Goal: Check status: Check status

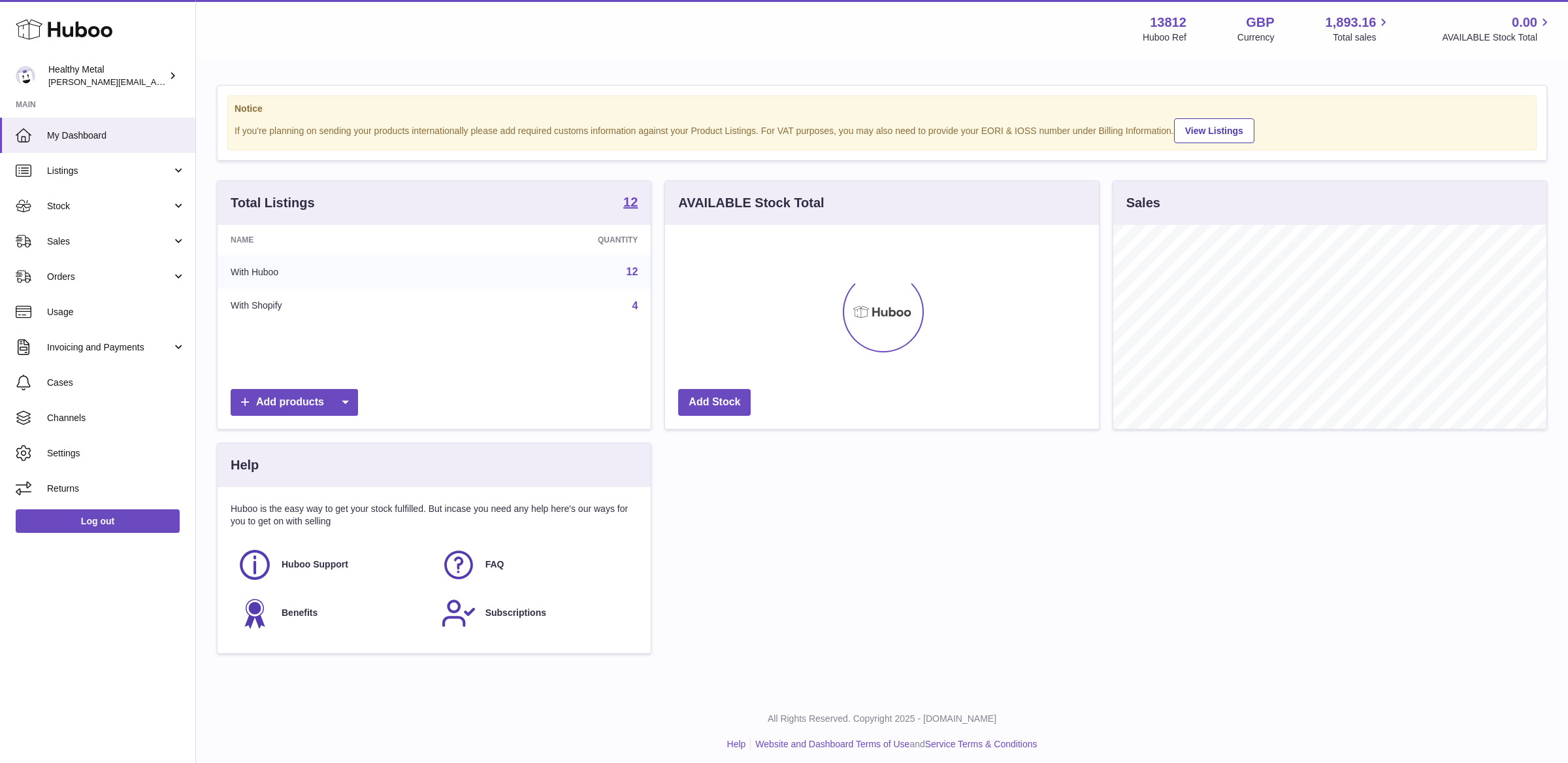
scroll to position [203, 433]
click at [136, 196] on link "Stock" at bounding box center [98, 205] width 196 height 35
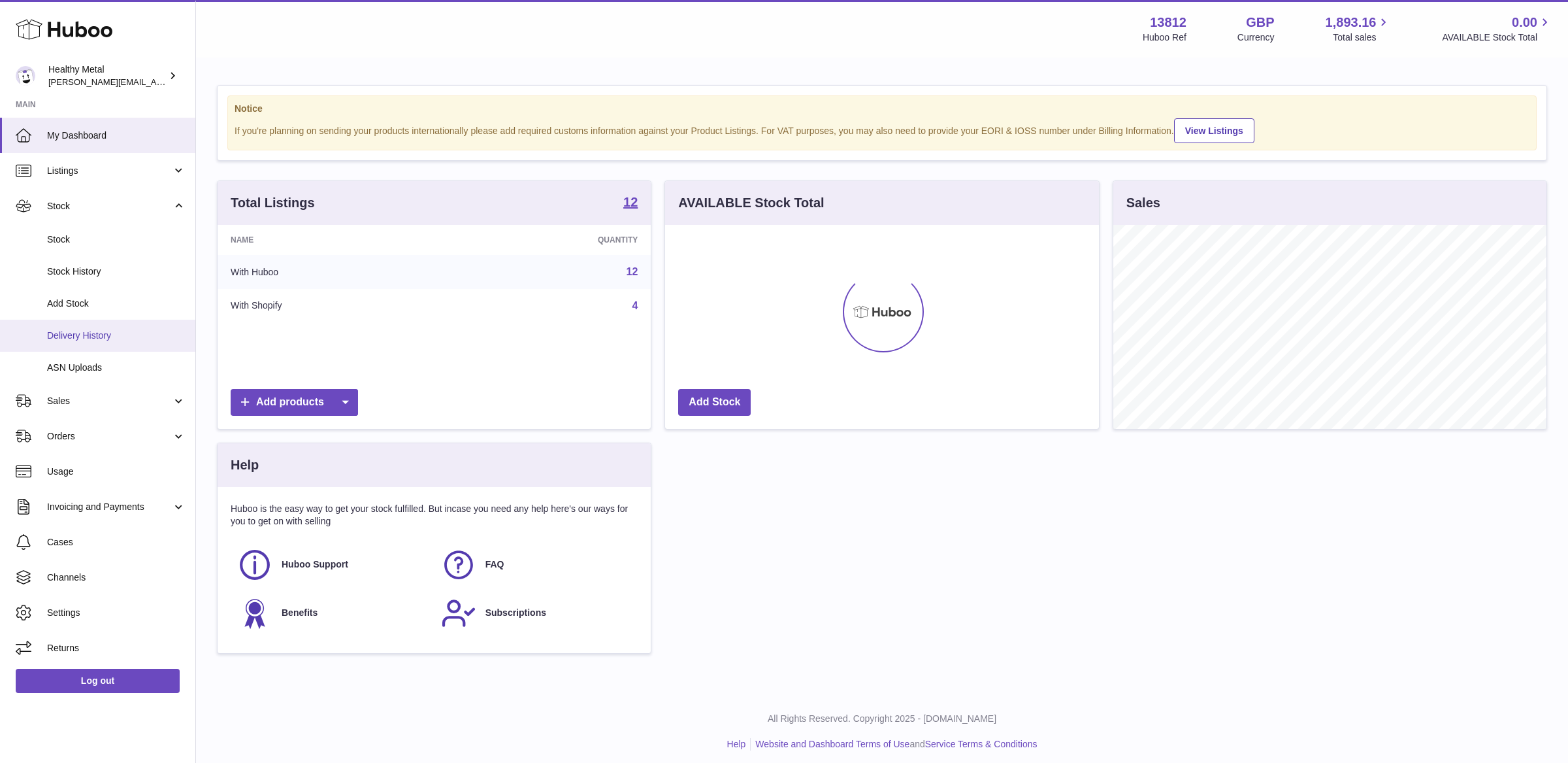
click at [85, 334] on span "Delivery History" at bounding box center [116, 336] width 139 height 13
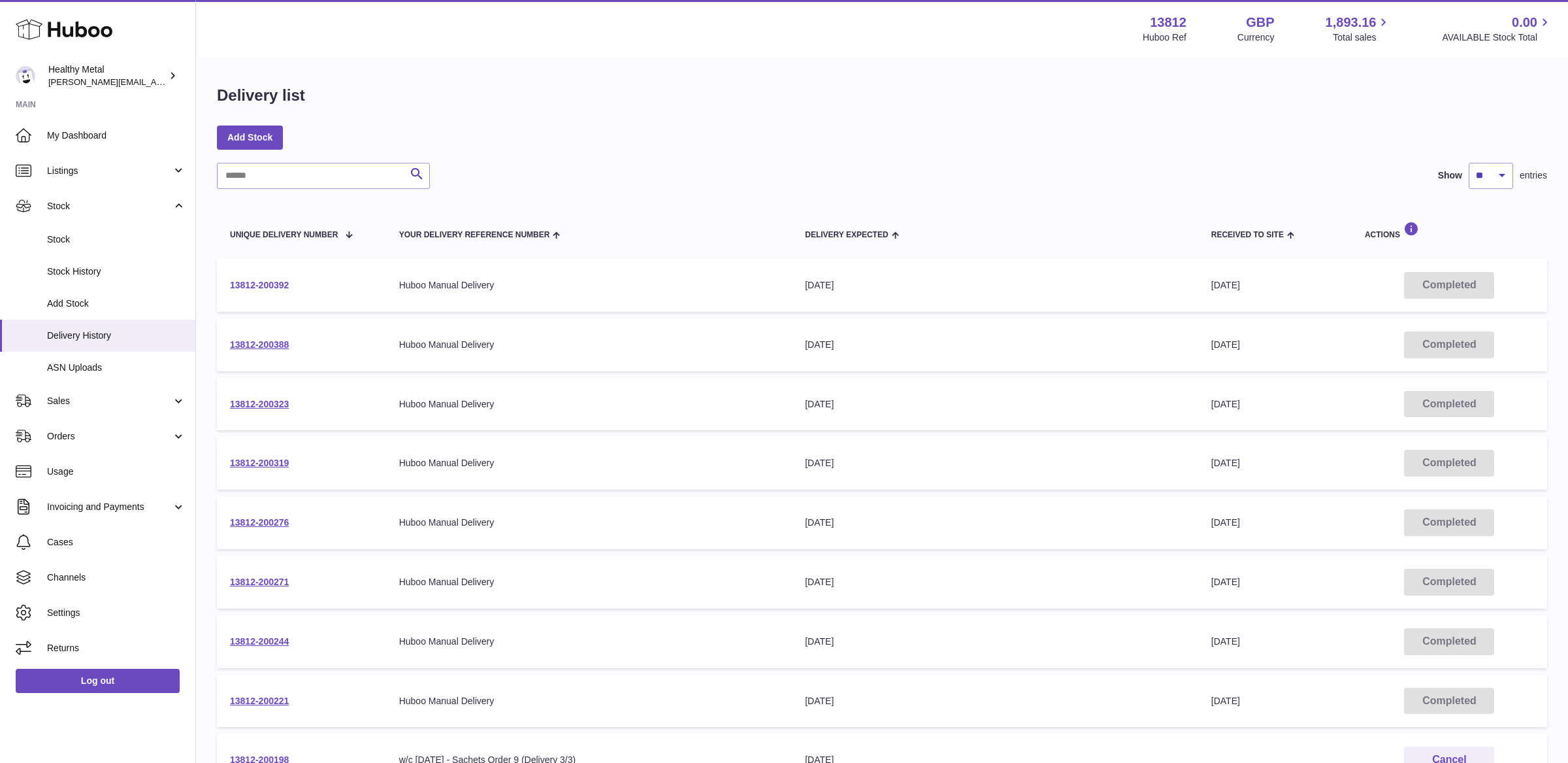
click at [271, 287] on link "13812-200392" at bounding box center [259, 285] width 59 height 11
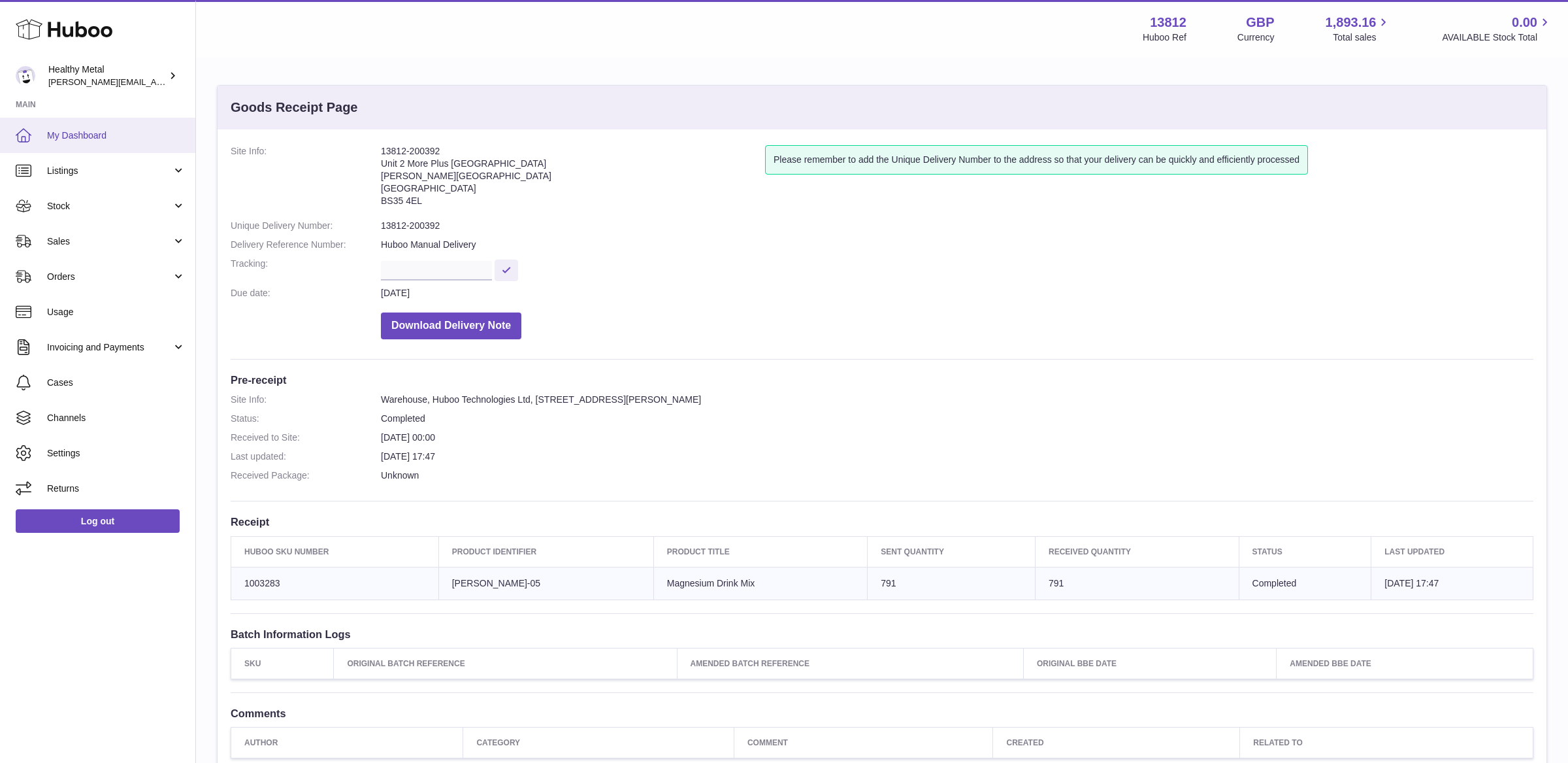
click at [109, 137] on span "My Dashboard" at bounding box center [116, 135] width 139 height 13
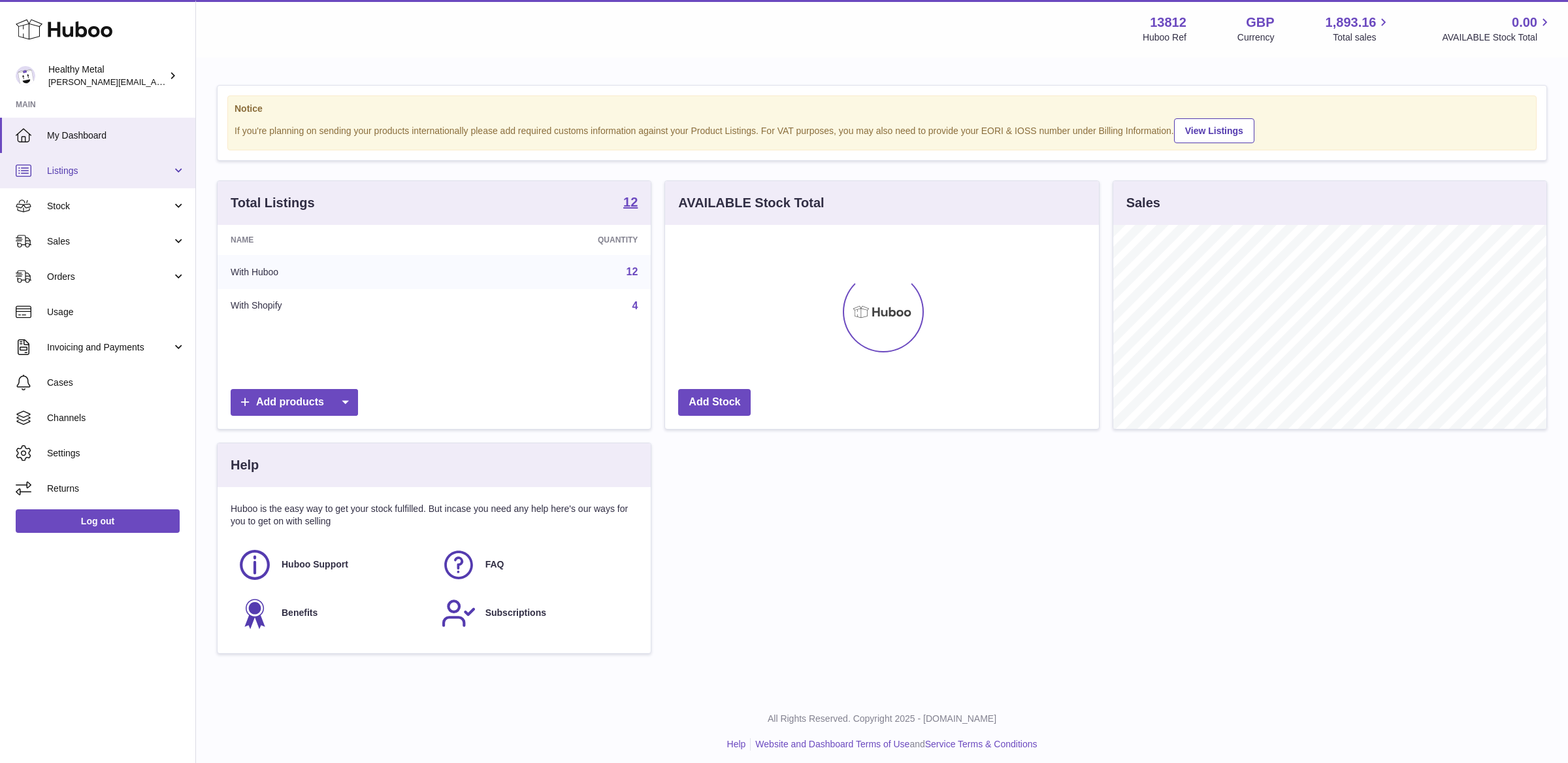
scroll to position [203, 433]
